Goal: Transaction & Acquisition: Purchase product/service

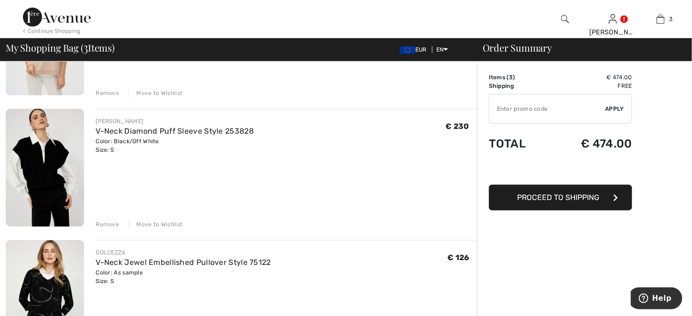
scroll to position [143, 0]
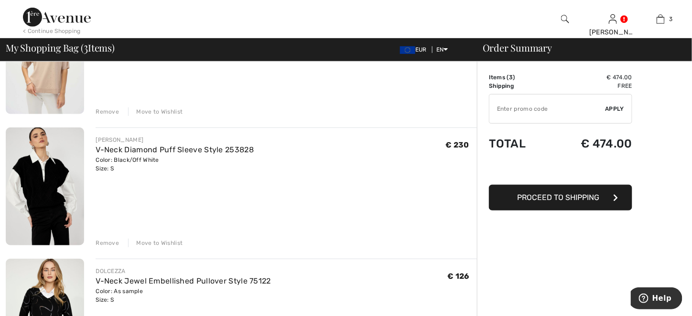
click at [104, 246] on div "Remove" at bounding box center [107, 243] width 23 height 9
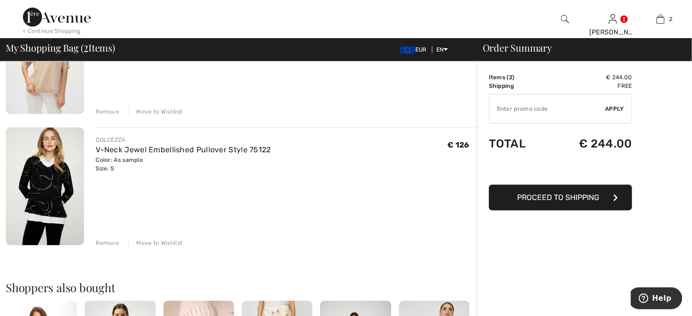
click at [104, 169] on div "Color: As sample Size: S" at bounding box center [183, 164] width 175 height 17
click at [114, 170] on div "Color: As sample Size: S" at bounding box center [183, 164] width 175 height 17
click at [112, 242] on div "Remove" at bounding box center [107, 243] width 23 height 9
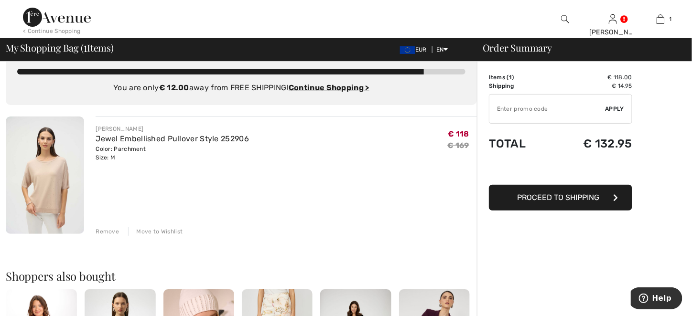
scroll to position [0, 0]
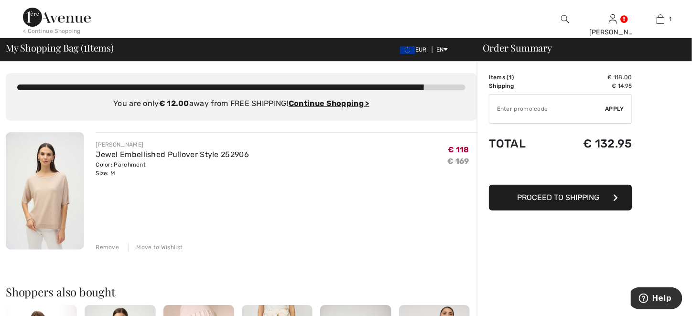
click at [39, 15] on img at bounding box center [57, 17] width 68 height 19
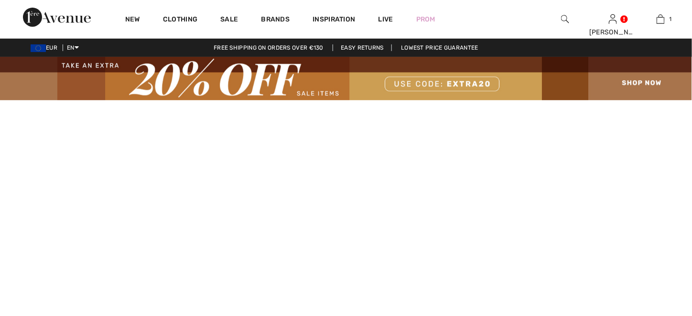
click at [642, 80] on img at bounding box center [346, 78] width 692 height 43
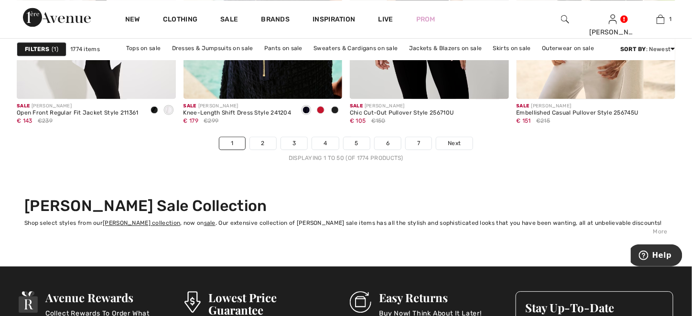
scroll to position [4394, 0]
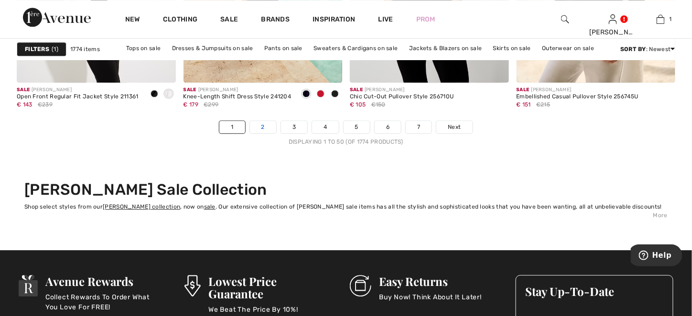
click at [265, 129] on link "2" at bounding box center [263, 127] width 26 height 12
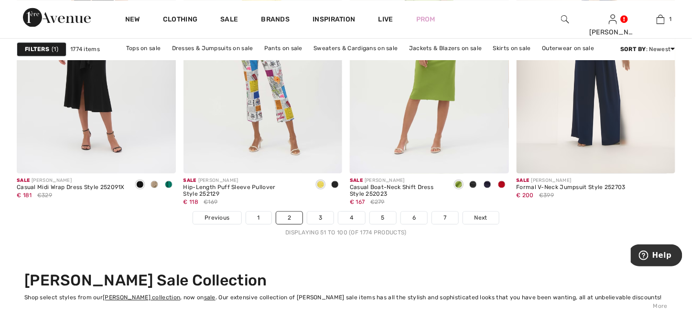
scroll to position [4346, 0]
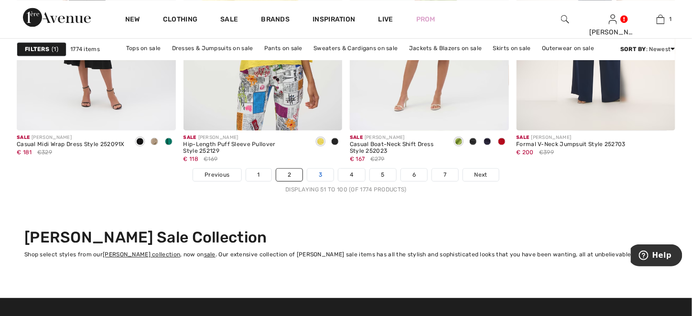
click at [316, 173] on link "3" at bounding box center [320, 175] width 26 height 12
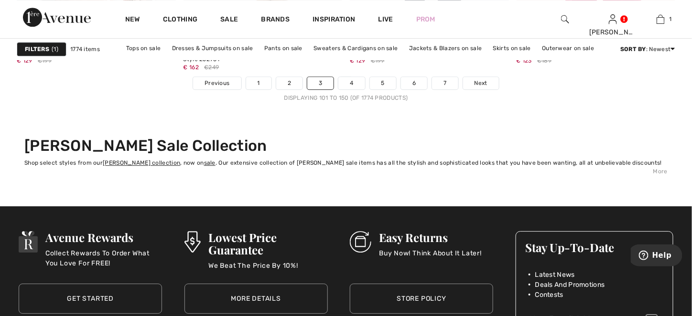
scroll to position [4441, 0]
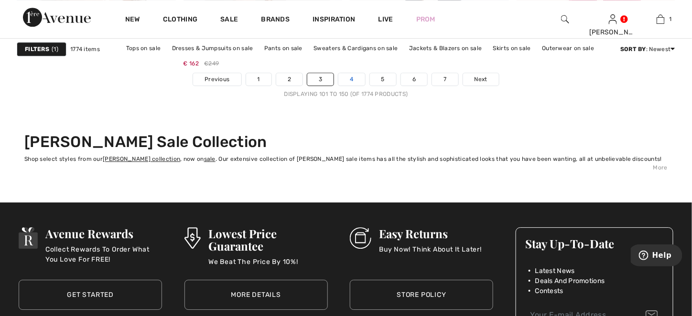
click at [354, 83] on link "4" at bounding box center [351, 79] width 26 height 12
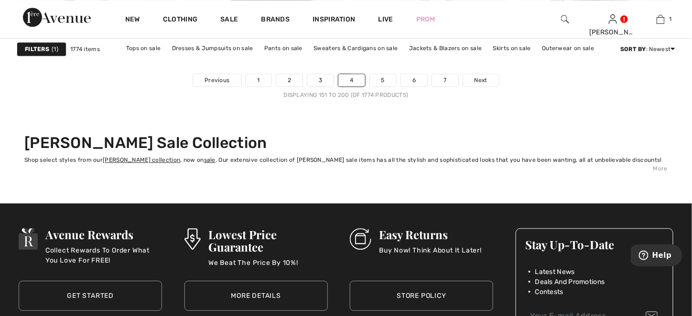
scroll to position [4441, 0]
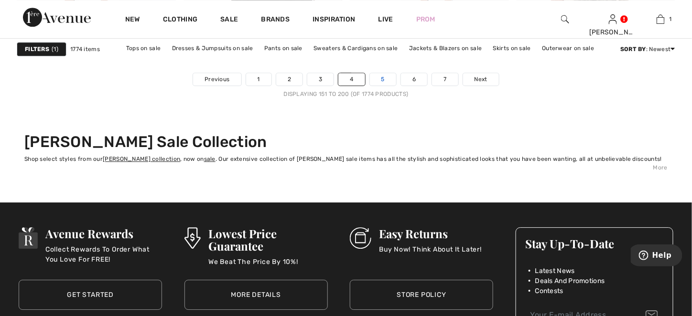
click at [382, 82] on link "5" at bounding box center [383, 79] width 26 height 12
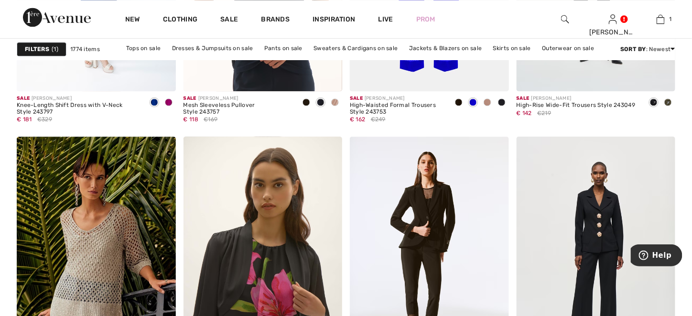
scroll to position [3104, 0]
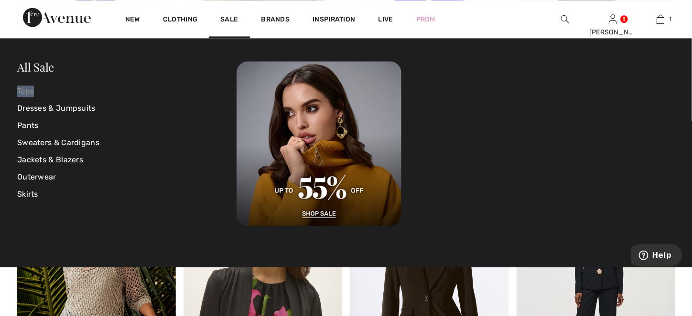
drag, startPoint x: 132, startPoint y: 64, endPoint x: 83, endPoint y: 85, distance: 53.5
click at [84, 85] on div "All Sale Tops Dresses & Jumpsuits Pants Sweaters & Cardigans Jackets & Blazers …" at bounding box center [346, 152] width 692 height 229
click at [33, 92] on link "Tops" at bounding box center [126, 91] width 219 height 17
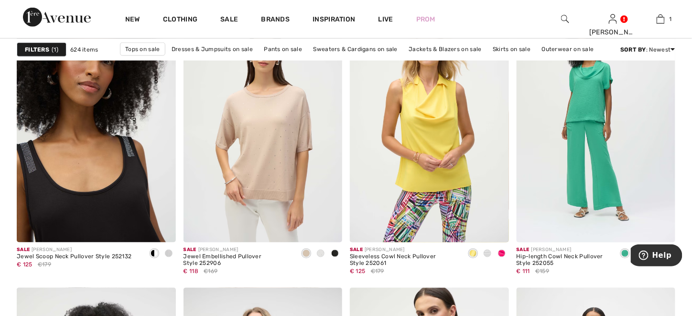
scroll to position [3916, 0]
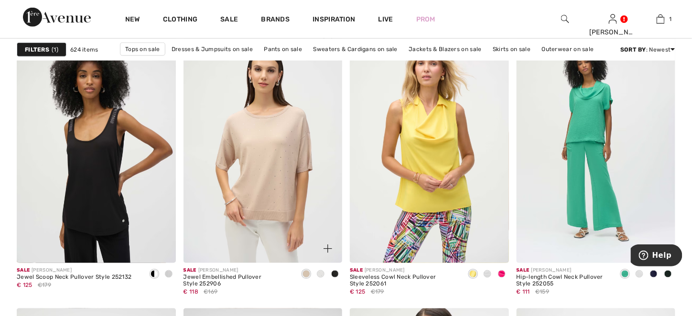
click at [321, 275] on span at bounding box center [321, 274] width 8 height 8
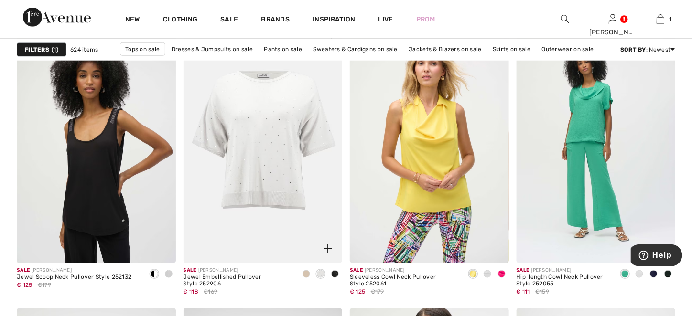
click at [341, 273] on div at bounding box center [335, 275] width 14 height 16
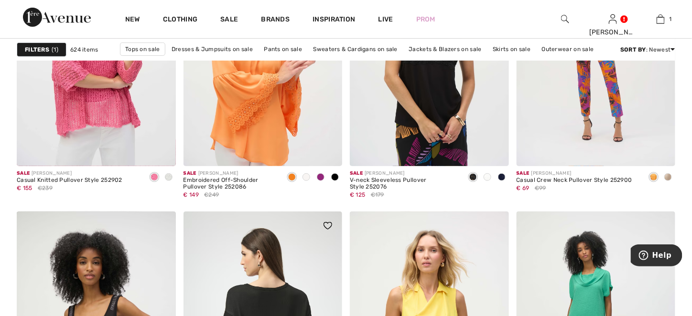
scroll to position [3725, 0]
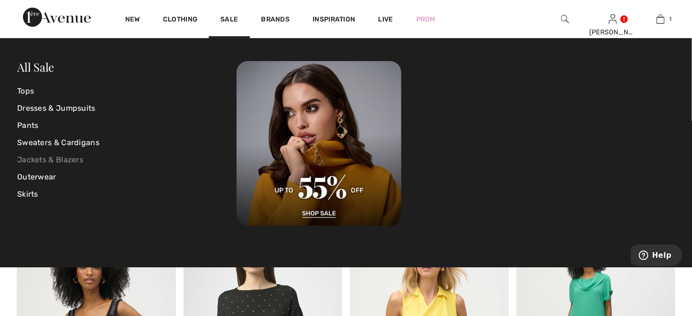
click at [74, 163] on link "Jackets & Blazers" at bounding box center [126, 159] width 219 height 17
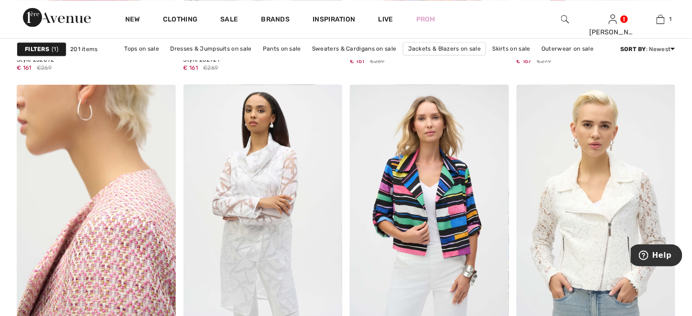
scroll to position [1958, 0]
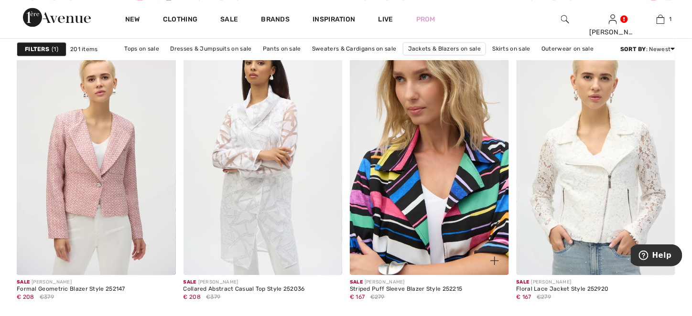
click at [406, 196] on img at bounding box center [429, 156] width 159 height 238
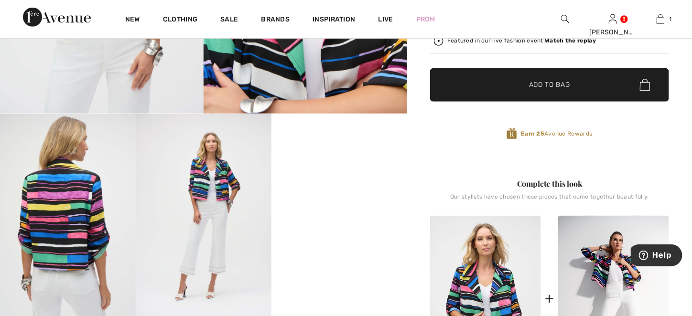
scroll to position [334, 0]
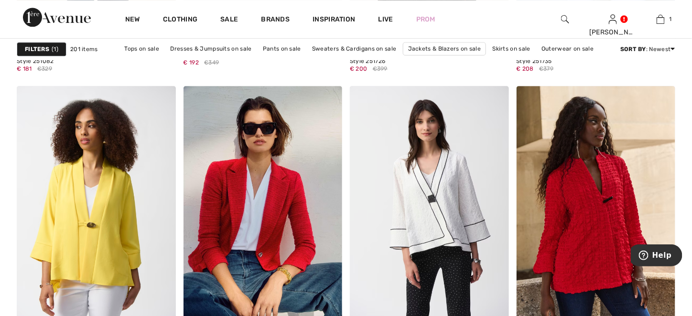
scroll to position [3152, 0]
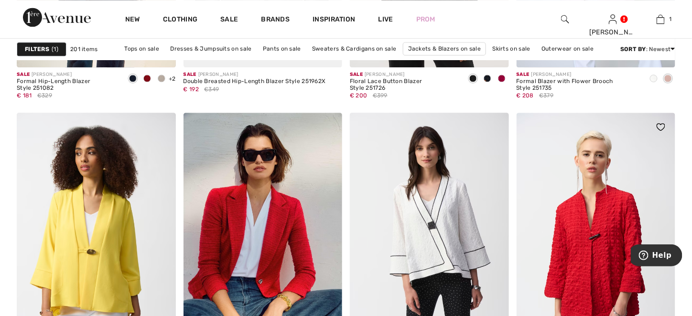
click at [577, 260] on img at bounding box center [595, 232] width 159 height 238
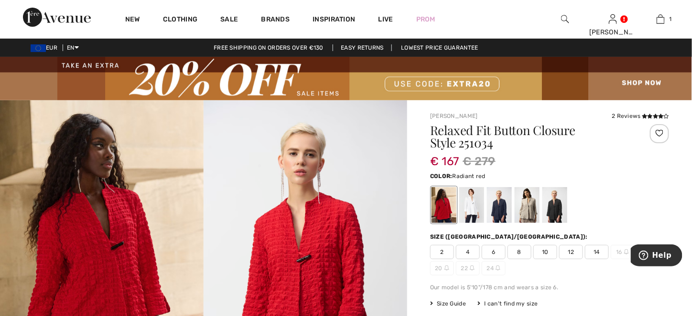
click at [520, 250] on span "8" at bounding box center [519, 252] width 24 height 14
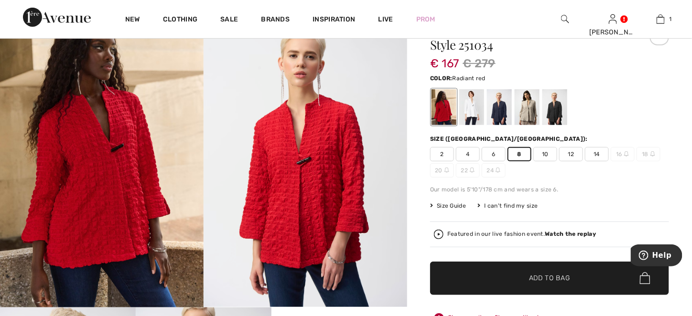
scroll to position [96, 0]
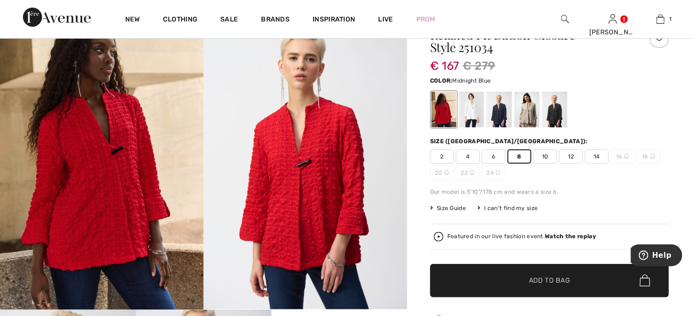
click at [493, 112] on div at bounding box center [499, 110] width 25 height 36
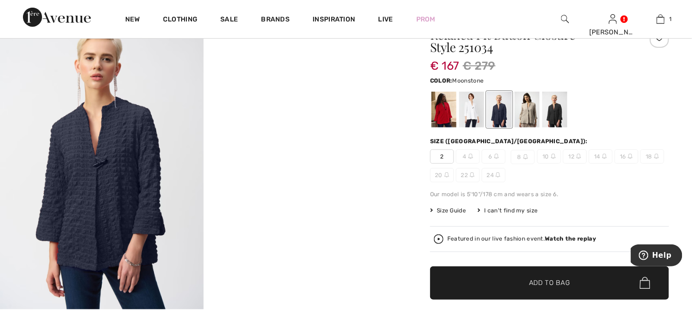
click at [526, 118] on div at bounding box center [526, 110] width 25 height 36
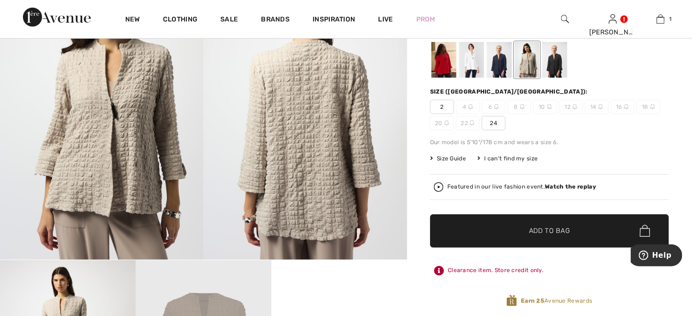
scroll to position [143, 0]
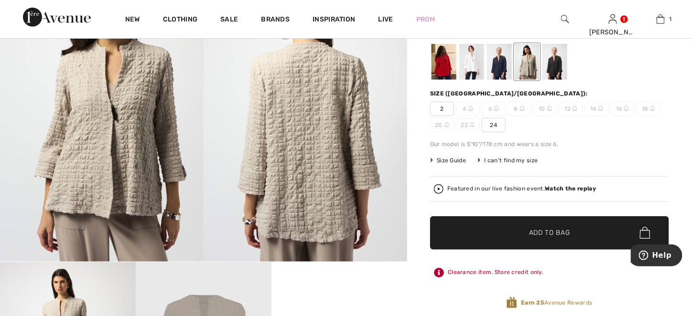
click at [554, 68] on div at bounding box center [554, 62] width 25 height 36
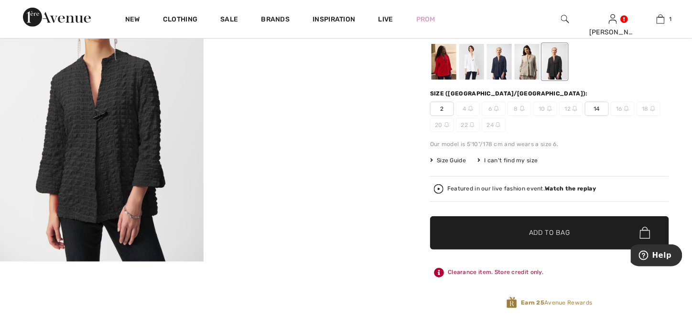
click at [449, 65] on div at bounding box center [443, 62] width 25 height 36
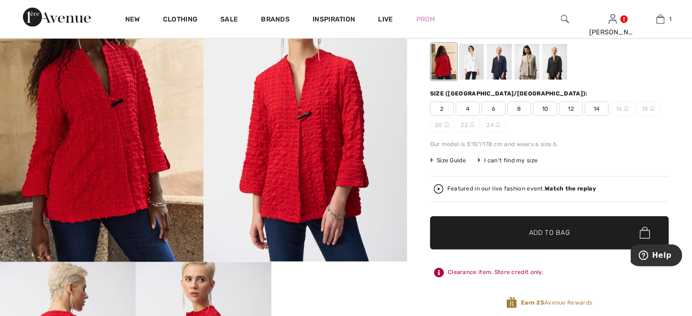
click at [518, 107] on span "8" at bounding box center [519, 109] width 24 height 14
click at [482, 231] on span "✔ Added to Bag Add to Bag" at bounding box center [549, 232] width 239 height 33
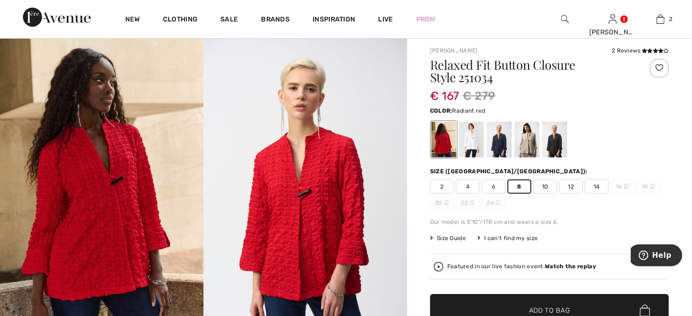
scroll to position [48, 0]
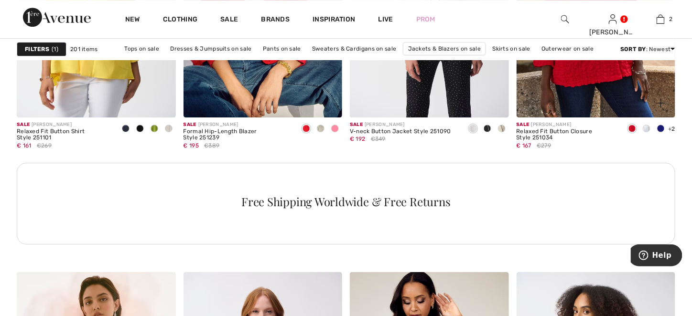
scroll to position [3247, 0]
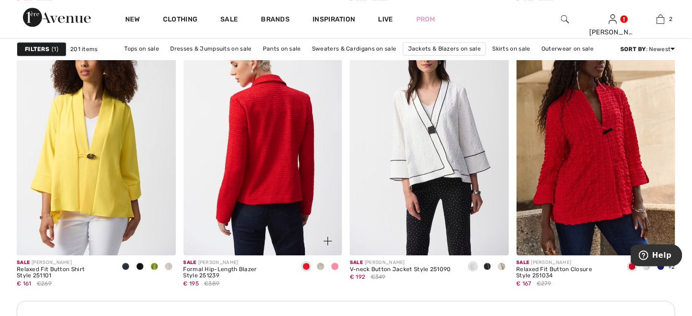
click at [255, 189] on img at bounding box center [262, 136] width 159 height 238
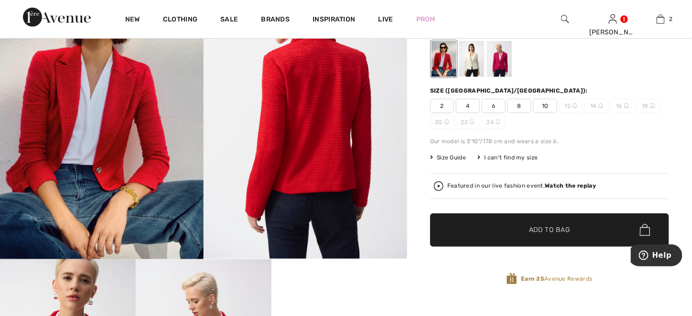
scroll to position [143, 0]
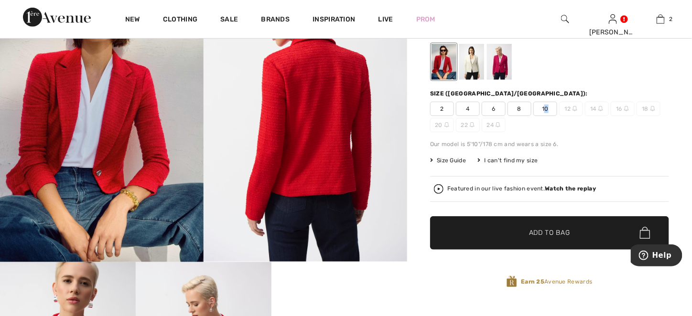
click at [548, 107] on span "10" at bounding box center [545, 109] width 24 height 14
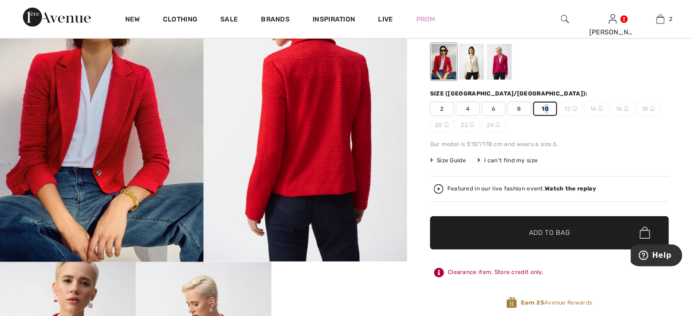
click at [486, 231] on span "✔ Added to Bag Add to Bag" at bounding box center [549, 232] width 239 height 33
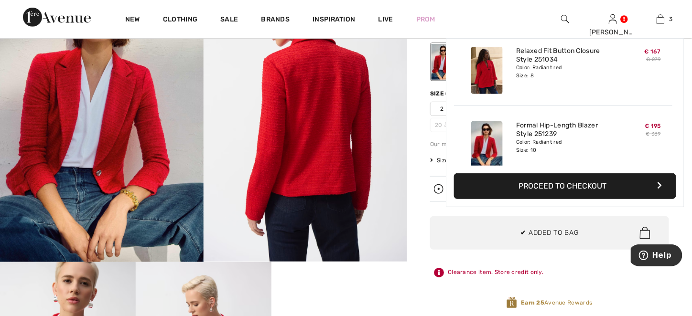
scroll to position [103, 0]
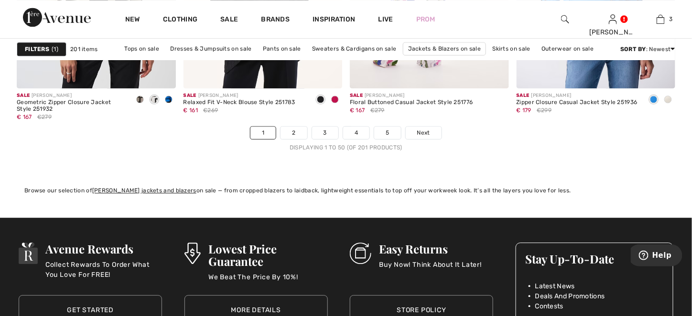
scroll to position [4394, 0]
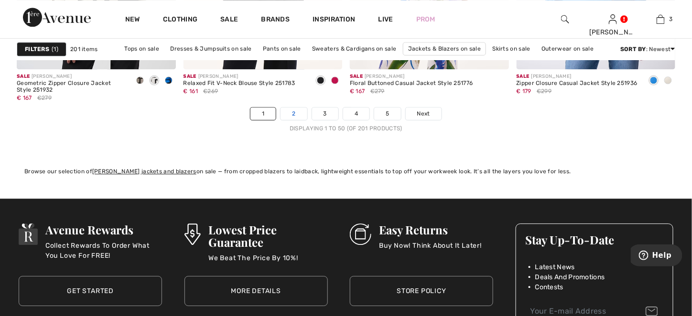
click at [299, 115] on link "2" at bounding box center [293, 113] width 26 height 12
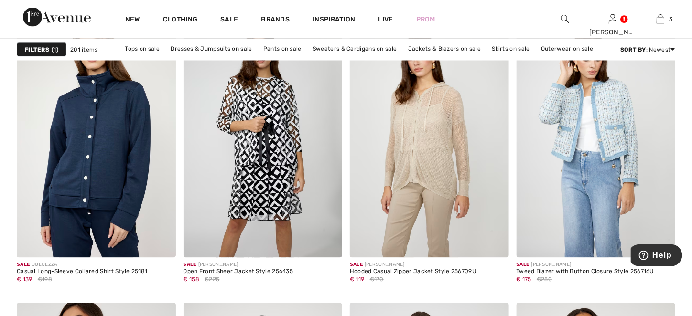
scroll to position [2961, 0]
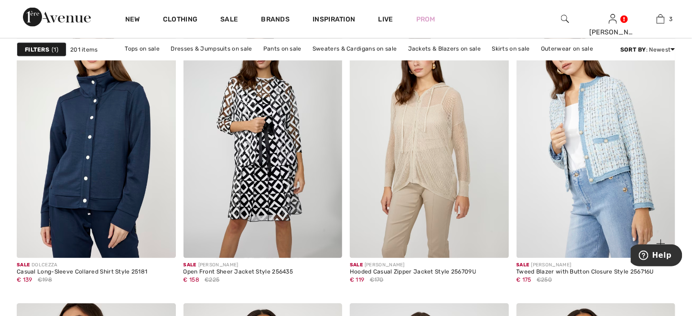
click at [596, 133] on img at bounding box center [595, 139] width 159 height 238
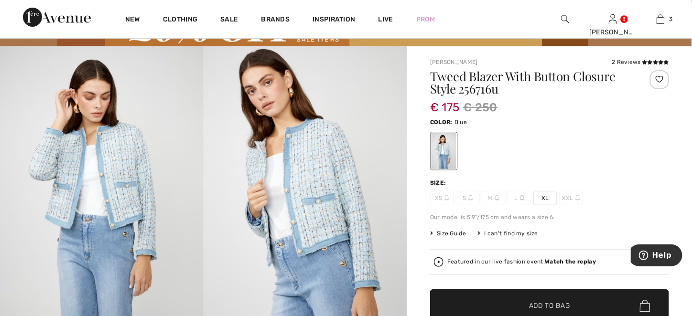
scroll to position [48, 0]
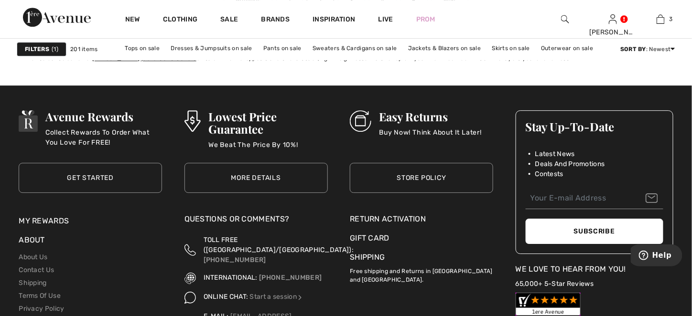
scroll to position [4250, 0]
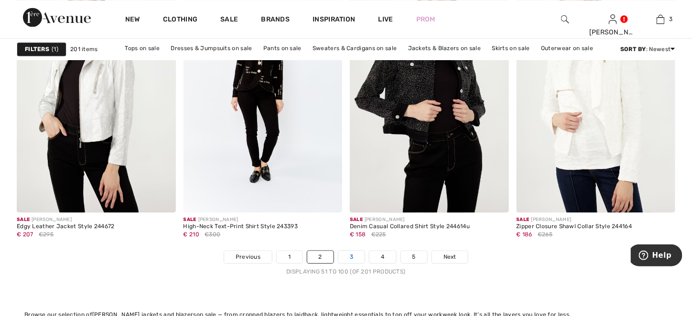
click at [358, 256] on link "3" at bounding box center [351, 257] width 26 height 12
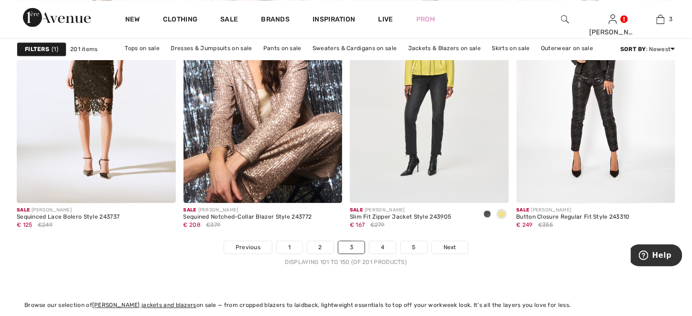
scroll to position [4346, 0]
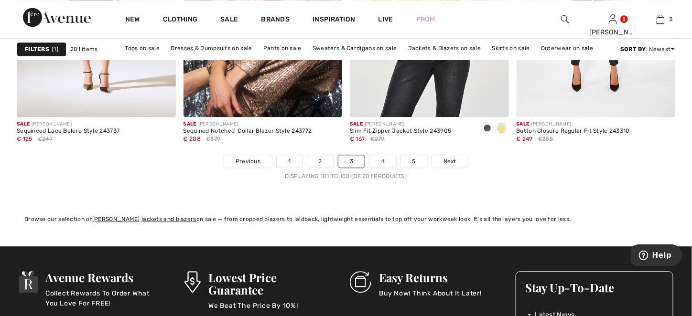
click at [381, 160] on link "4" at bounding box center [382, 161] width 26 height 12
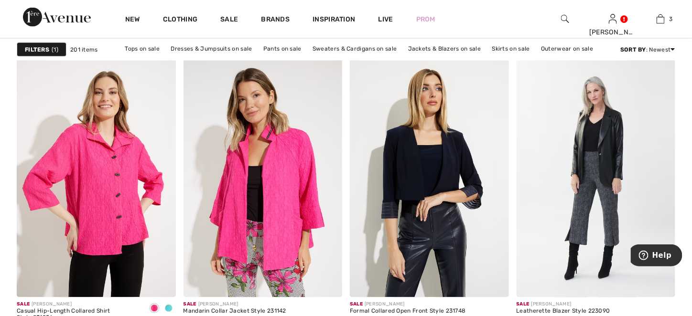
scroll to position [4155, 0]
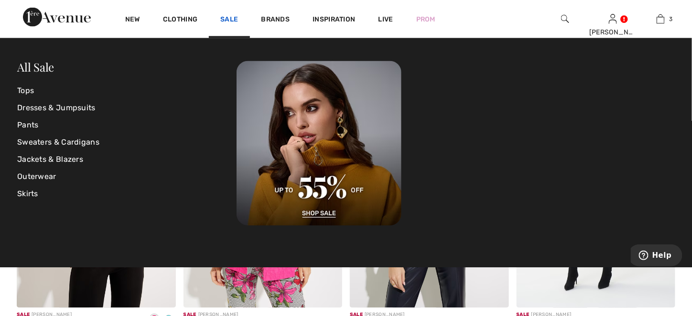
click at [227, 17] on link "Sale" at bounding box center [229, 20] width 18 height 10
click at [97, 143] on link "Sweaters & Cardigans" at bounding box center [126, 142] width 219 height 17
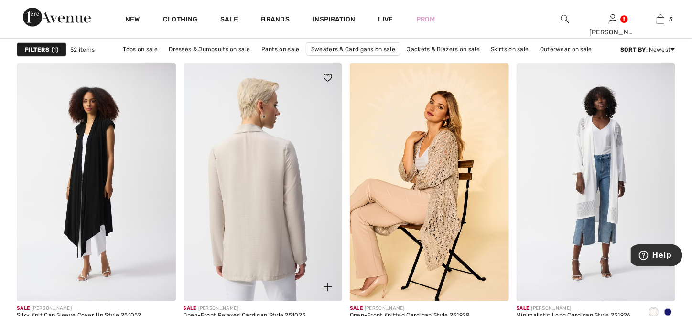
scroll to position [1385, 0]
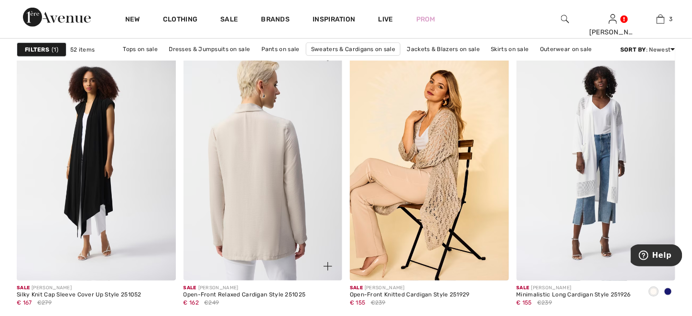
click at [256, 197] on img at bounding box center [262, 162] width 159 height 238
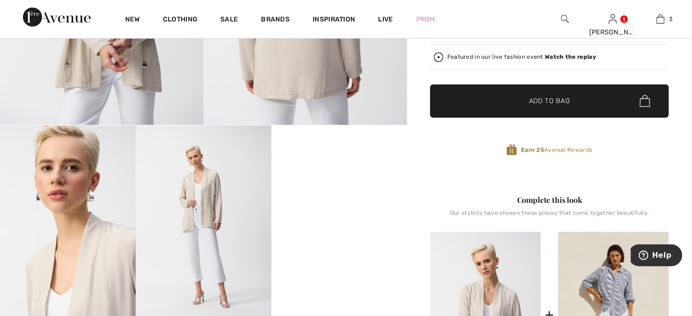
scroll to position [287, 0]
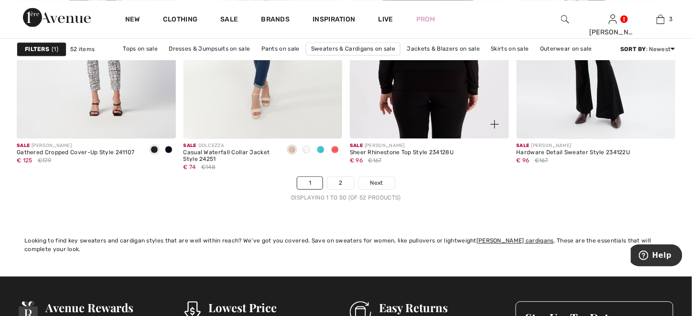
scroll to position [4346, 0]
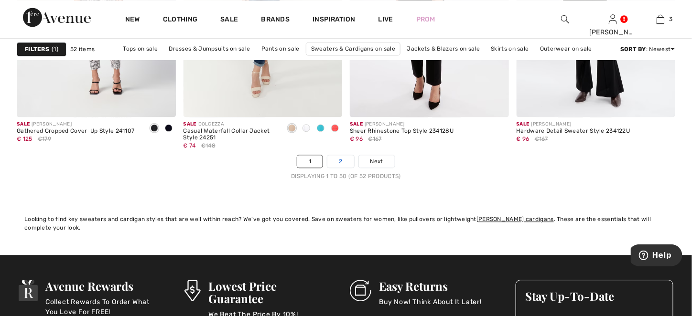
click at [337, 163] on link "2" at bounding box center [340, 161] width 26 height 12
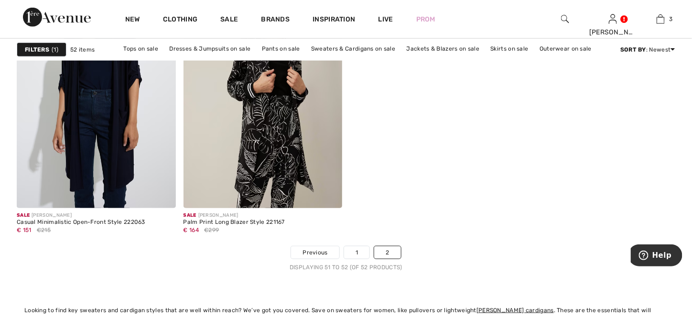
scroll to position [239, 0]
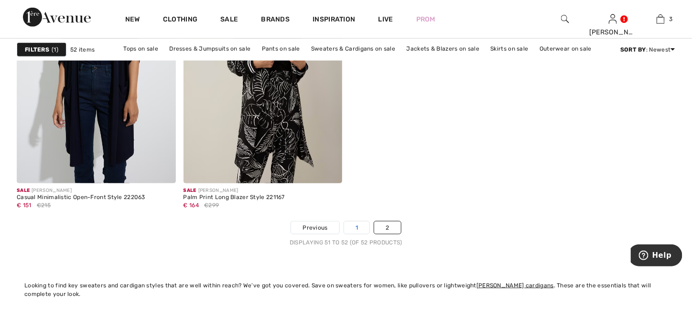
click at [361, 230] on link "1" at bounding box center [356, 228] width 25 height 12
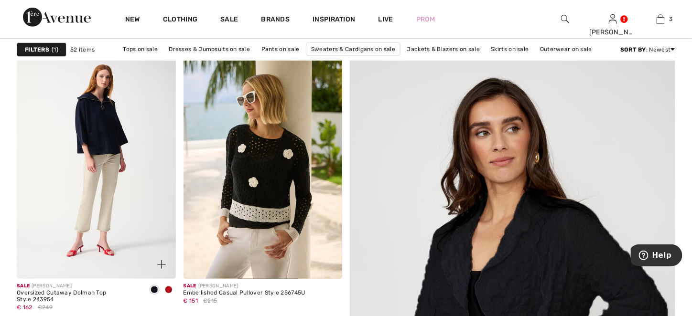
click at [149, 173] on img at bounding box center [96, 160] width 159 height 238
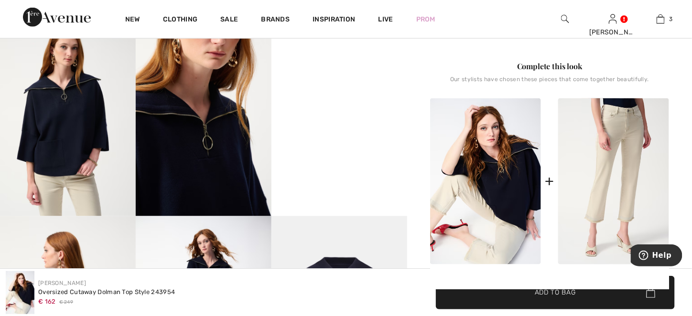
scroll to position [334, 0]
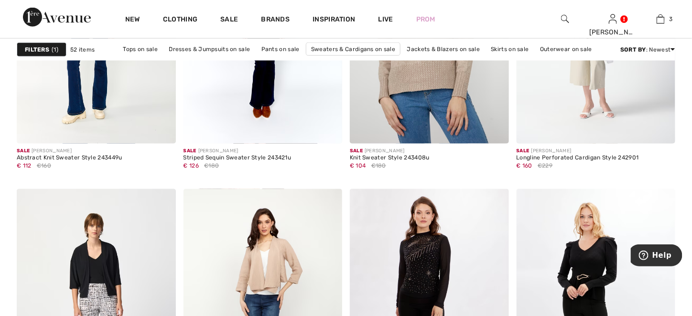
scroll to position [4012, 0]
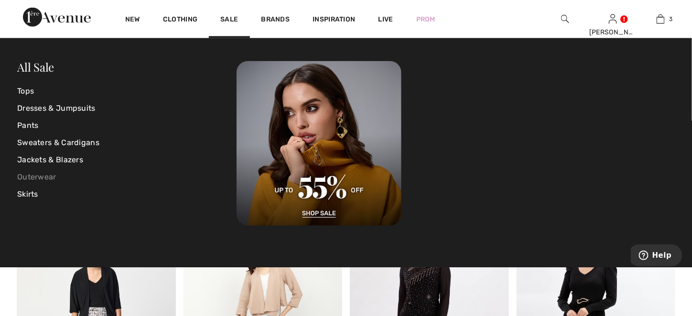
click at [41, 180] on link "Outerwear" at bounding box center [126, 177] width 219 height 17
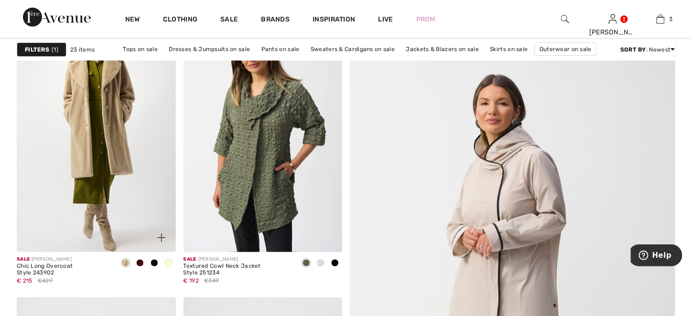
scroll to position [191, 0]
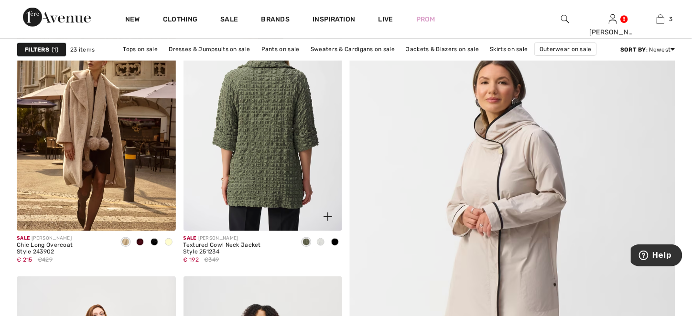
click at [262, 159] on img at bounding box center [262, 112] width 159 height 238
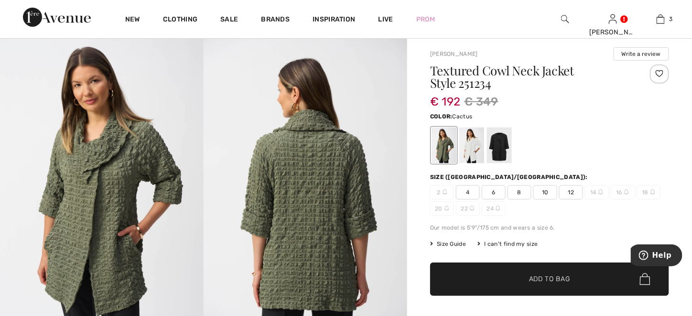
scroll to position [48, 0]
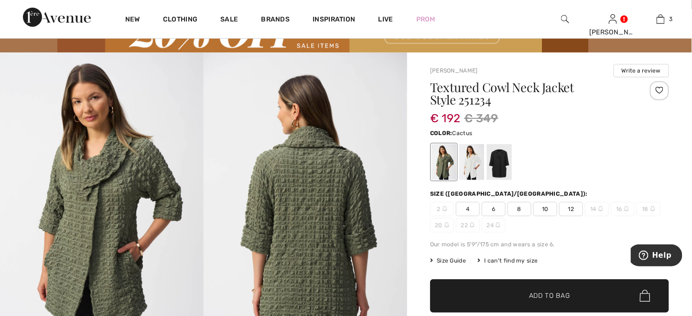
click at [518, 209] on span "8" at bounding box center [519, 209] width 24 height 14
click at [494, 298] on span "✔ Added to Bag Add to Bag" at bounding box center [549, 295] width 239 height 33
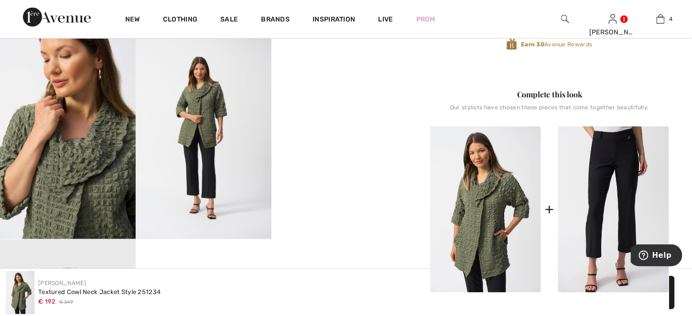
scroll to position [334, 0]
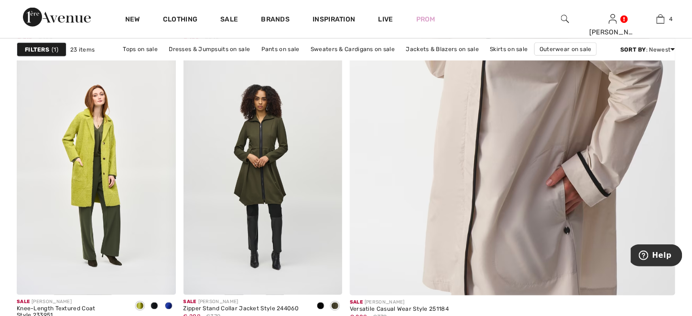
scroll to position [430, 0]
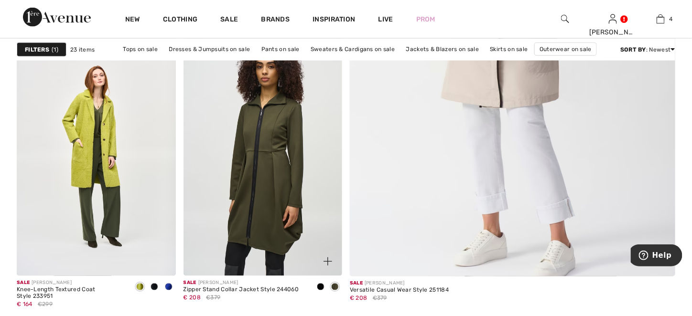
click at [256, 194] on img at bounding box center [262, 157] width 159 height 238
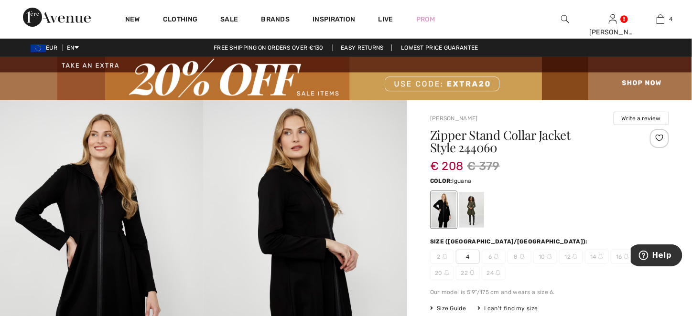
click at [475, 207] on div at bounding box center [471, 210] width 25 height 36
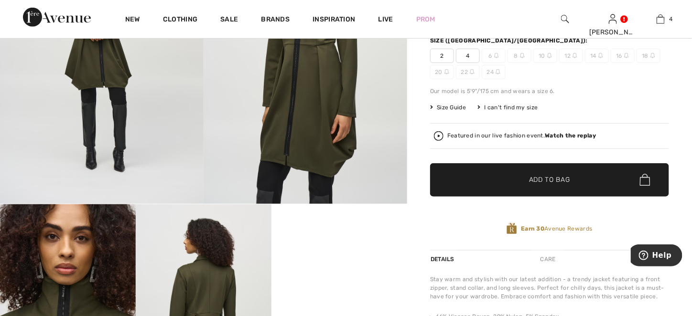
scroll to position [287, 0]
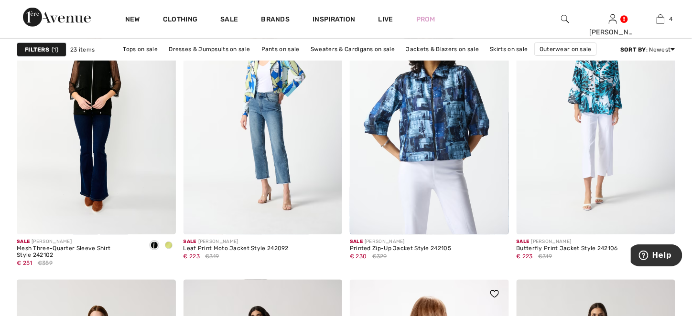
scroll to position [1385, 0]
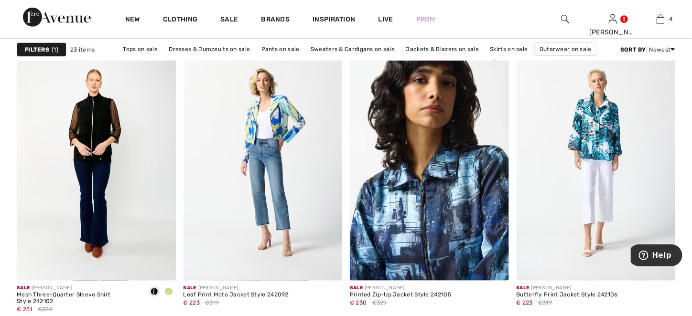
click at [427, 220] on img at bounding box center [429, 162] width 159 height 238
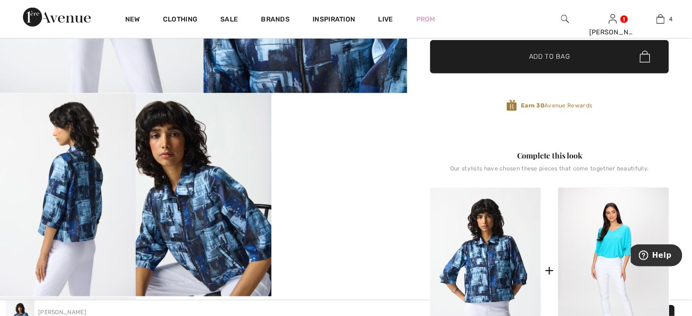
scroll to position [382, 0]
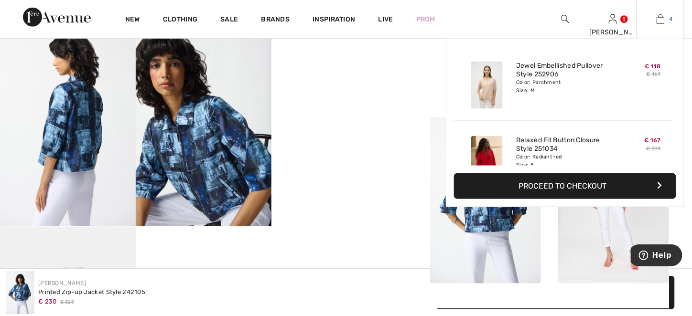
click at [657, 19] on img at bounding box center [660, 18] width 8 height 11
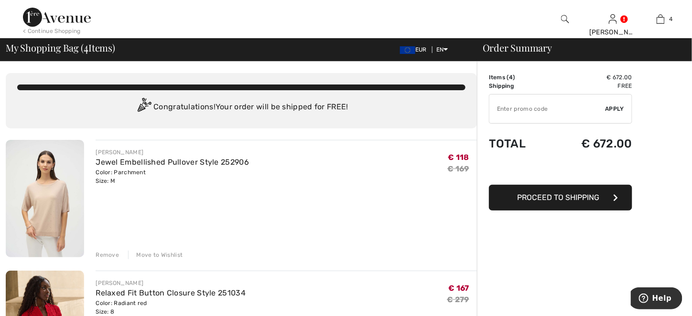
click at [499, 106] on input "TEXT" at bounding box center [547, 109] width 116 height 29
type input "XTRA20"
click at [619, 109] on span "Apply" at bounding box center [614, 109] width 19 height 9
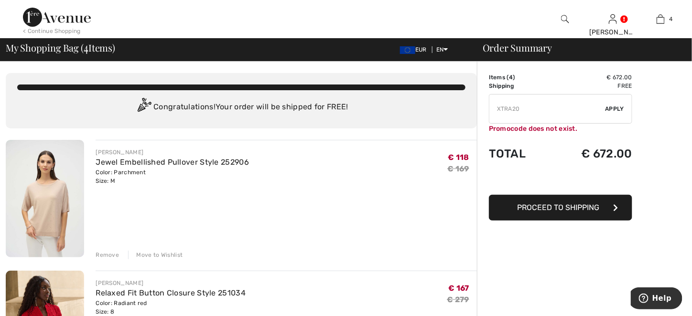
click at [30, 13] on img at bounding box center [57, 17] width 68 height 19
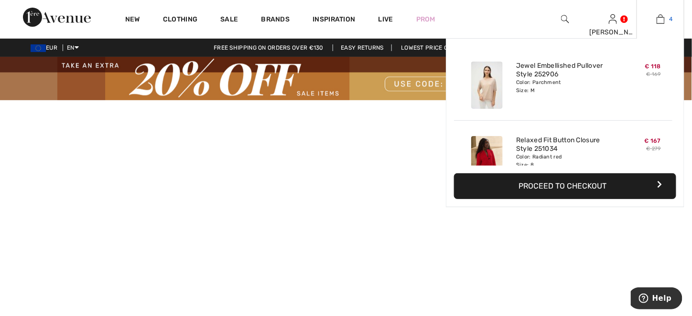
click at [659, 19] on img at bounding box center [660, 18] width 8 height 11
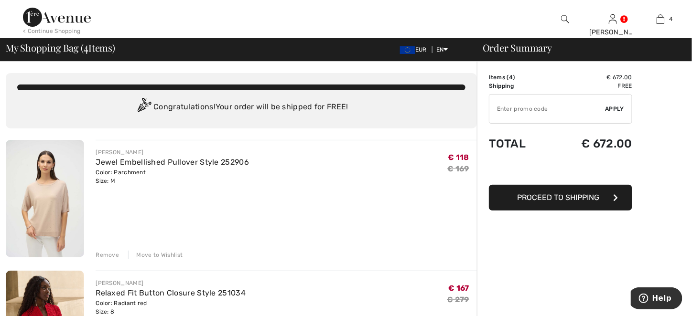
click at [503, 106] on input "TEXT" at bounding box center [547, 109] width 116 height 29
click at [497, 110] on input "TEXT" at bounding box center [547, 109] width 116 height 29
type input "EXTRA20"
click at [615, 108] on span "Apply" at bounding box center [614, 109] width 19 height 9
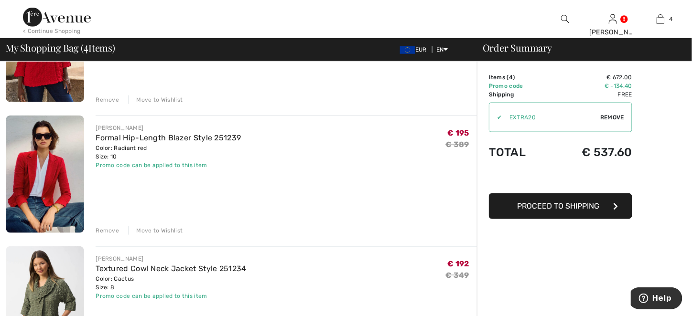
scroll to position [287, 0]
click at [104, 231] on div "Remove" at bounding box center [107, 230] width 23 height 9
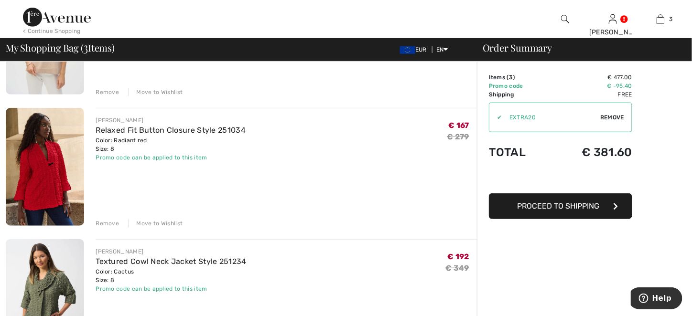
scroll to position [143, 0]
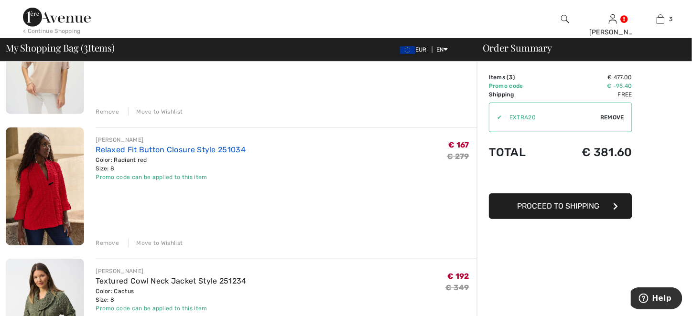
click at [107, 152] on link "Relaxed Fit Button Closure Style 251034" at bounding box center [171, 149] width 150 height 9
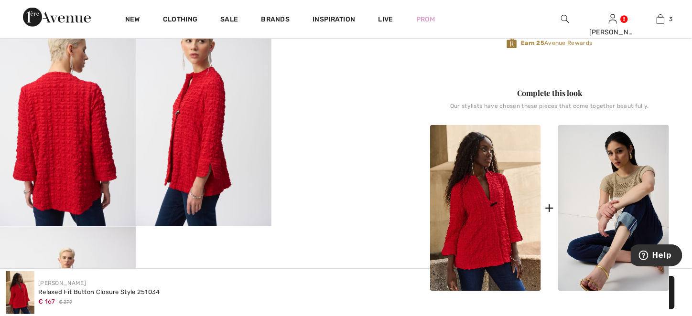
scroll to position [191, 0]
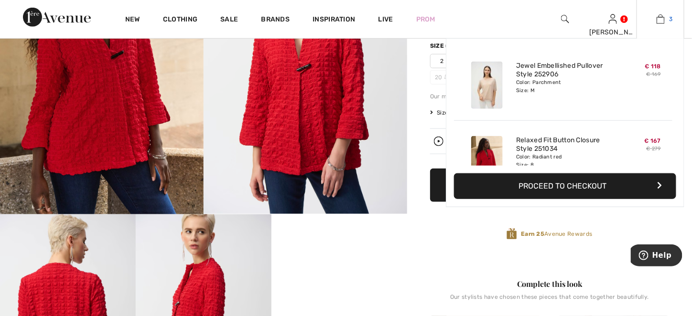
click at [660, 23] on img at bounding box center [660, 18] width 8 height 11
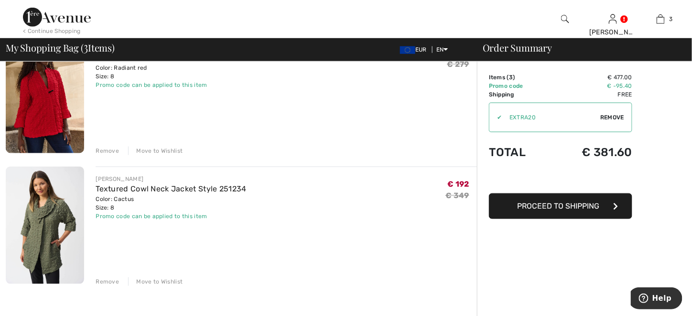
scroll to position [239, 0]
